Goal: Task Accomplishment & Management: Use online tool/utility

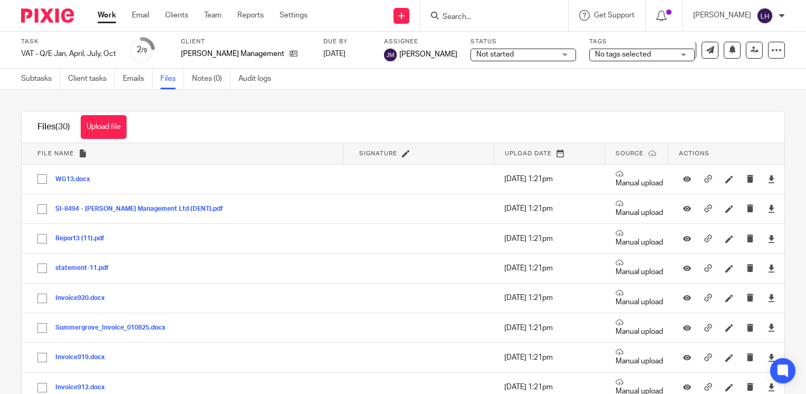
click at [492, 14] on input "Search" at bounding box center [489, 18] width 95 height 10
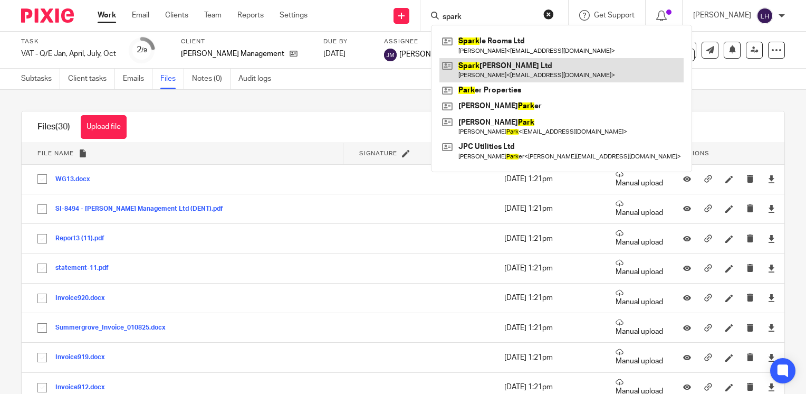
type input "spark"
click at [510, 64] on link at bounding box center [562, 70] width 244 height 24
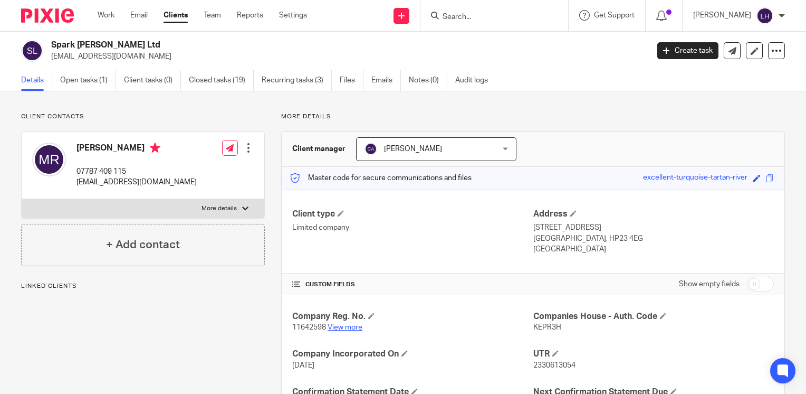
click at [353, 326] on link "View more" at bounding box center [345, 327] width 35 height 7
click at [111, 17] on link "Work" at bounding box center [106, 15] width 17 height 11
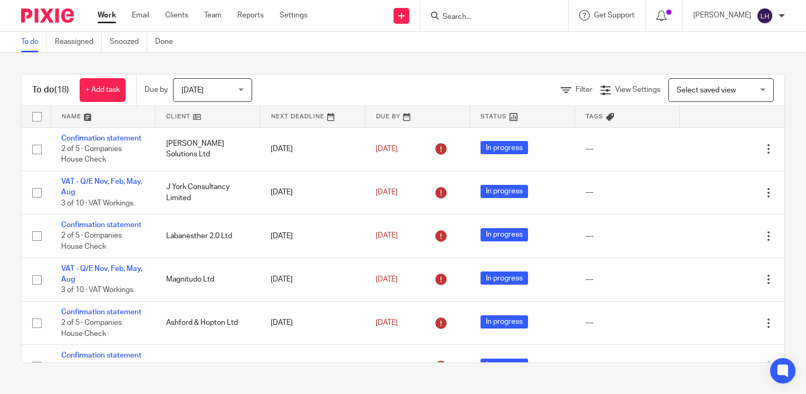
click at [479, 16] on input "Search" at bounding box center [489, 18] width 95 height 10
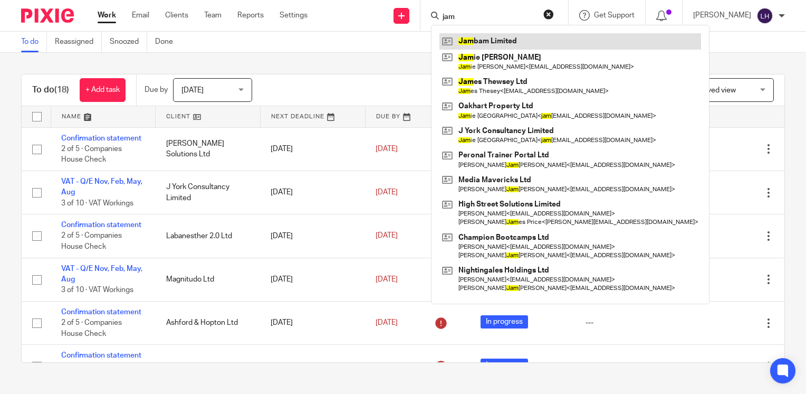
type input "jam"
click at [502, 36] on link at bounding box center [571, 41] width 262 height 16
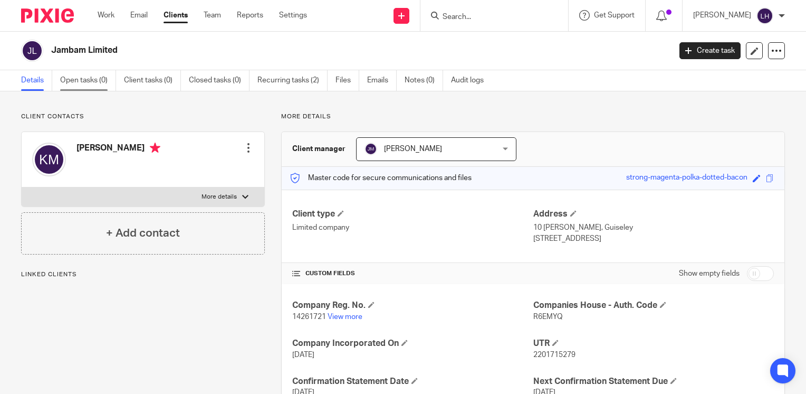
click at [77, 81] on link "Open tasks (0)" at bounding box center [88, 80] width 56 height 21
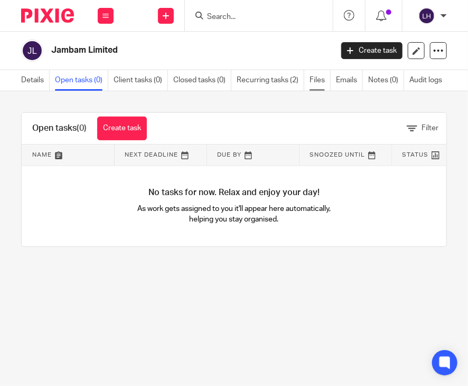
click at [318, 73] on link "Files" at bounding box center [319, 80] width 21 height 21
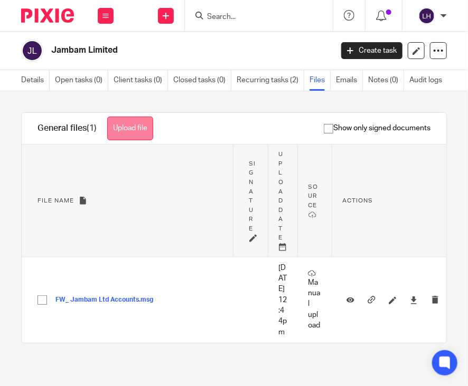
click at [130, 137] on button "Upload file" at bounding box center [130, 129] width 46 height 24
